Goal: Navigation & Orientation: Go to known website

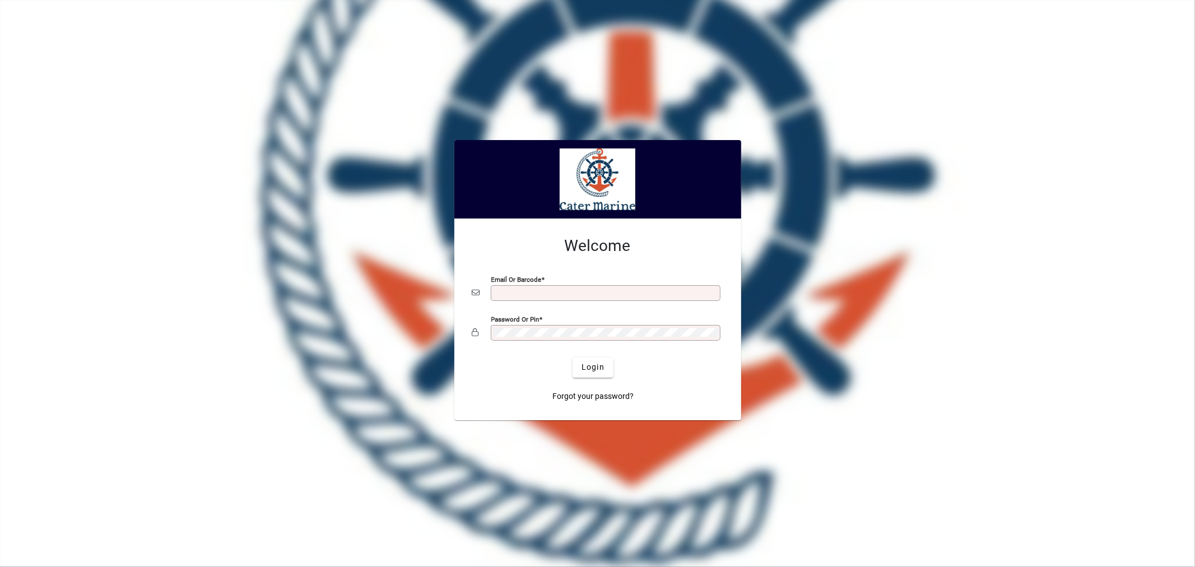
click at [516, 297] on input "Email or Barcode" at bounding box center [607, 293] width 226 height 9
type input "**********"
click at [573, 358] on button "Login" at bounding box center [593, 368] width 41 height 20
